Goal: Find specific fact: Find specific fact

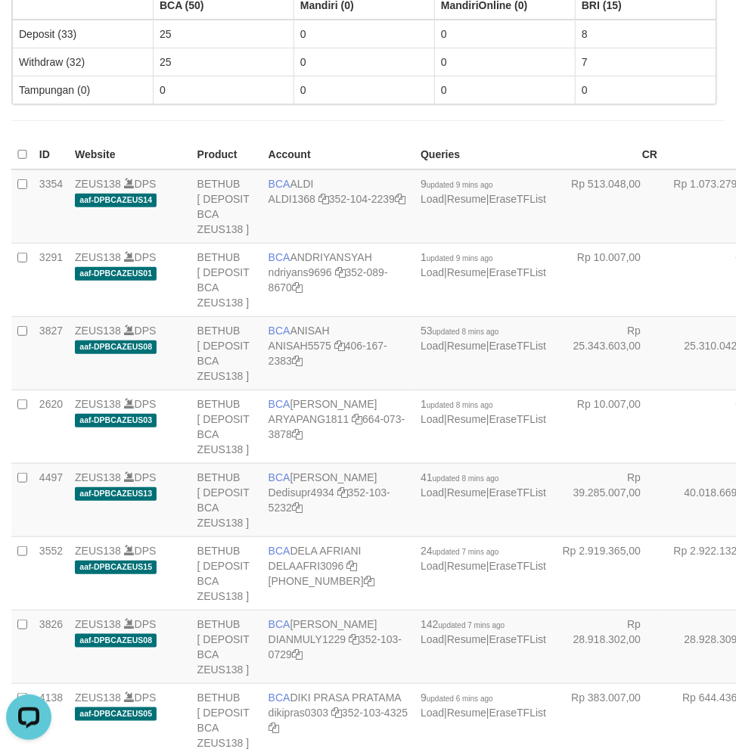
scroll to position [3017, 0]
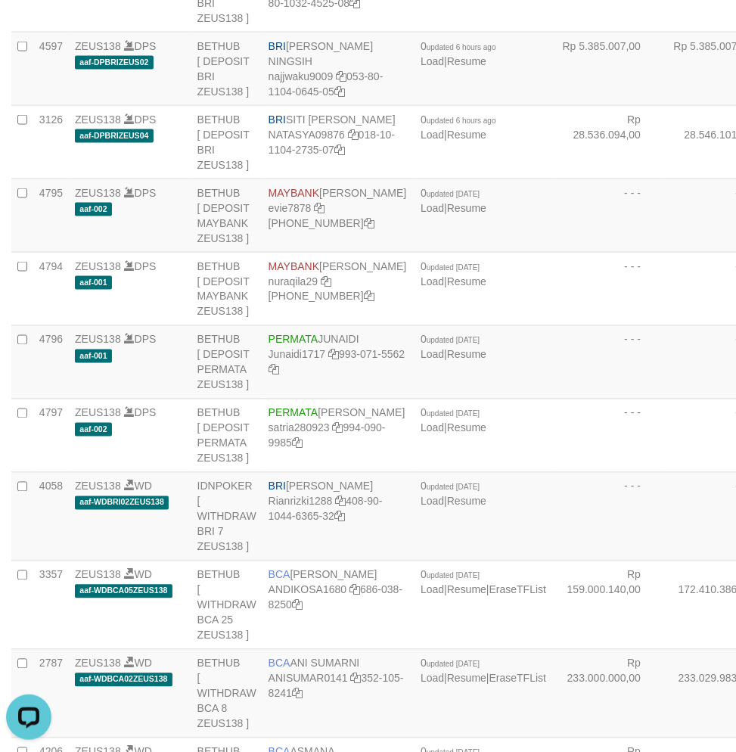
copy td "[PERSON_NAME]"
click at [663, 253] on td "- - -" at bounding box center [718, 215] width 111 height 73
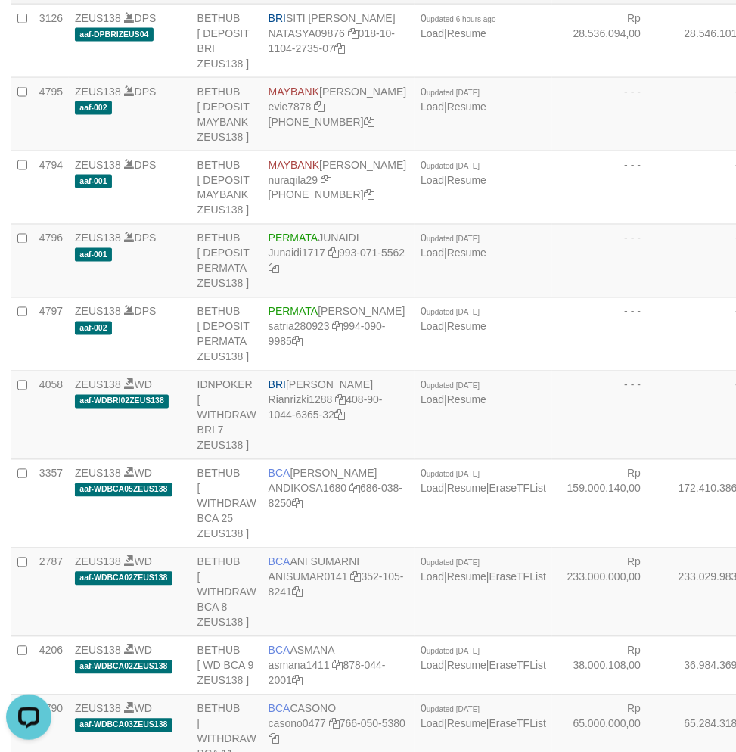
scroll to position [3352, 0]
